Goal: Transaction & Acquisition: Obtain resource

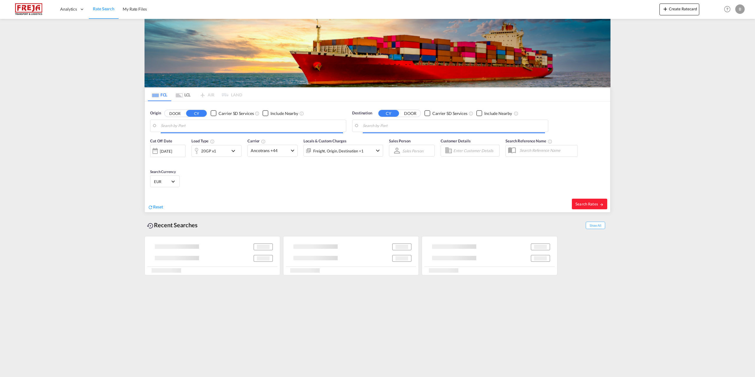
type input "Yantian Pt, CNYTN"
type input "[GEOGRAPHIC_DATA] ([GEOGRAPHIC_DATA]), DKCPH"
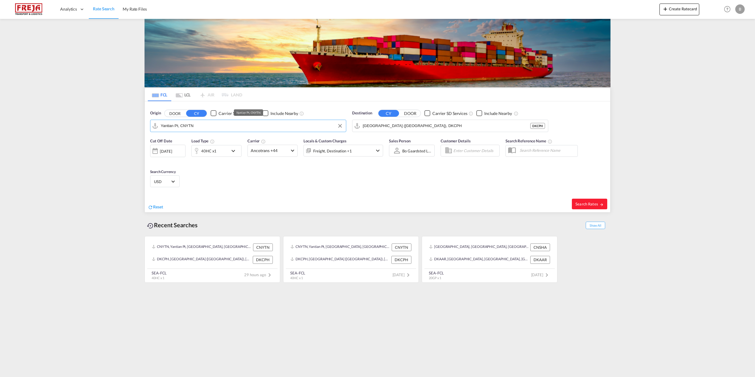
drag, startPoint x: 200, startPoint y: 125, endPoint x: 159, endPoint y: 127, distance: 40.7
click at [159, 127] on md-input-container "Yantian Pt, CNYTN" at bounding box center [247, 126] width 195 height 12
type input "N"
click at [169, 142] on div "Piraeus Greece GRPIR" at bounding box center [206, 142] width 112 height 18
type input "Piraeus, GRPIR"
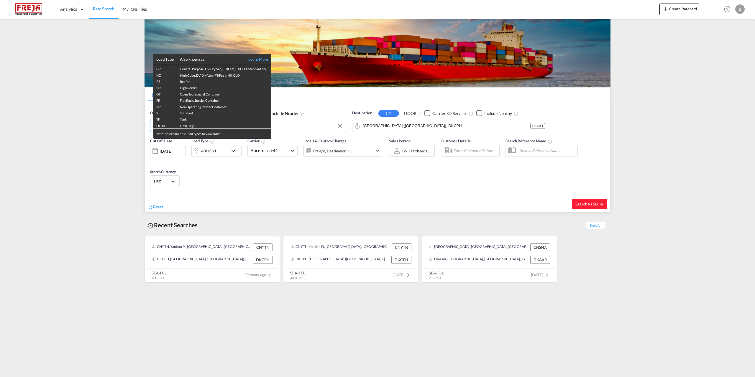
click at [233, 151] on div "Load Type Also known as Learn More GP General Purpose, DV(Dry Van), FT(Feet), H…" at bounding box center [377, 188] width 755 height 377
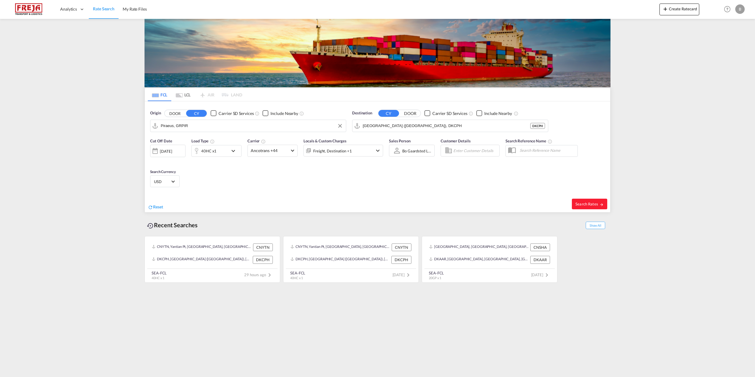
click at [233, 151] on md-icon "icon-chevron-down" at bounding box center [235, 150] width 10 height 7
click at [178, 177] on span "Choose: \a40HC" at bounding box center [178, 175] width 3 height 3
click at [167, 149] on div "20GP" at bounding box center [164, 148] width 10 height 6
click at [269, 199] on button "Done" at bounding box center [267, 198] width 21 height 11
click at [172, 152] on div "[DATE]" at bounding box center [166, 151] width 12 height 5
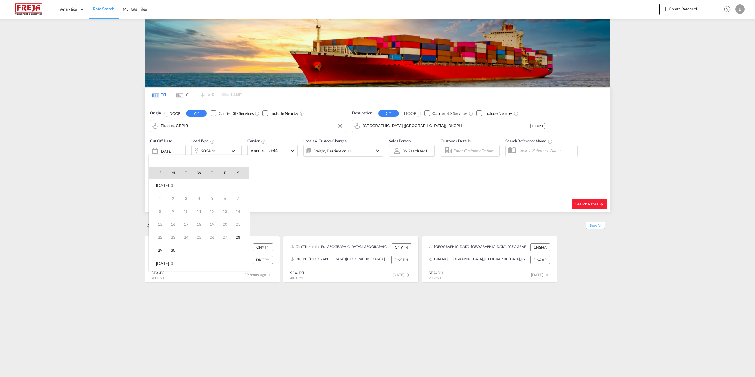
scroll to position [234, 0]
click at [176, 185] on md-icon "September 2025" at bounding box center [172, 185] width 7 height 7
click at [213, 187] on span "Oct" at bounding box center [212, 187] width 12 height 12
click at [585, 205] on div at bounding box center [377, 188] width 755 height 377
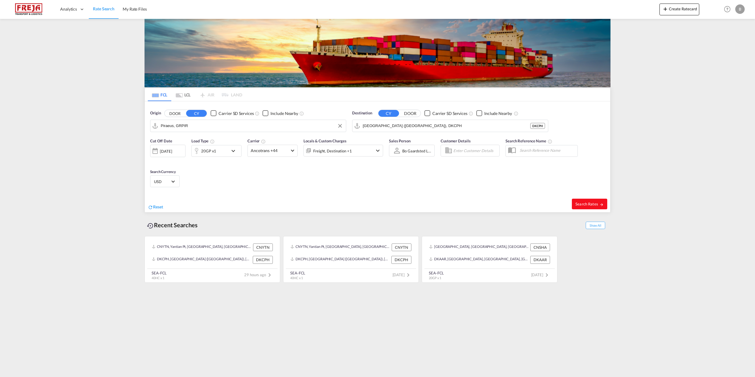
click at [582, 202] on span "Search Rates" at bounding box center [589, 204] width 28 height 5
type input "GRPIR to DKCPH / [DATE]"
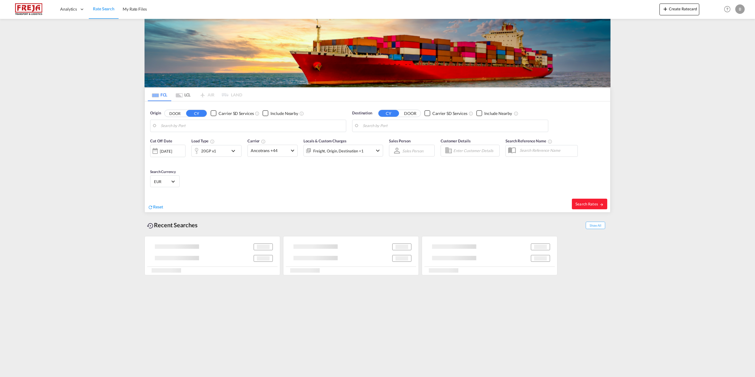
type input "Piraeus, GRPIR"
type input "[GEOGRAPHIC_DATA] ([GEOGRAPHIC_DATA]), DKCPH"
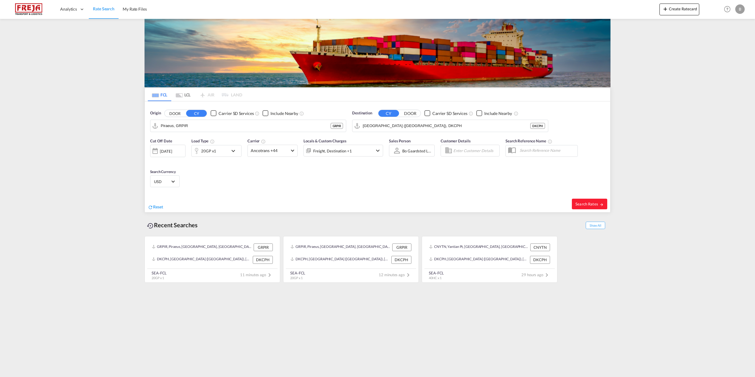
click at [587, 198] on div "Search Rates" at bounding box center [494, 203] width 231 height 17
click at [588, 205] on span "Search Rates" at bounding box center [589, 204] width 28 height 5
type input "GRPIR to DKCPH / [DATE]"
